Goal: Find specific page/section

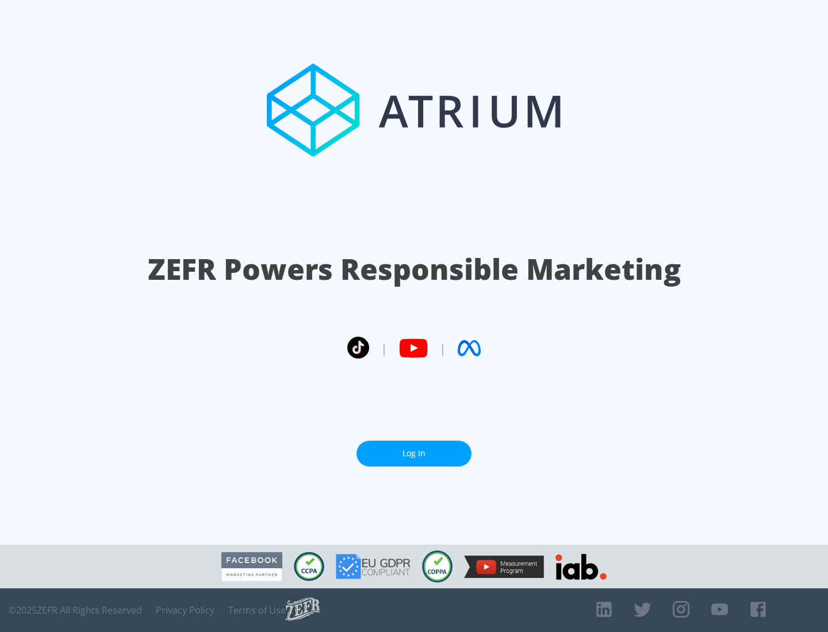
click at [414, 453] on link "Log In" at bounding box center [413, 454] width 115 height 26
